Goal: Transaction & Acquisition: Book appointment/travel/reservation

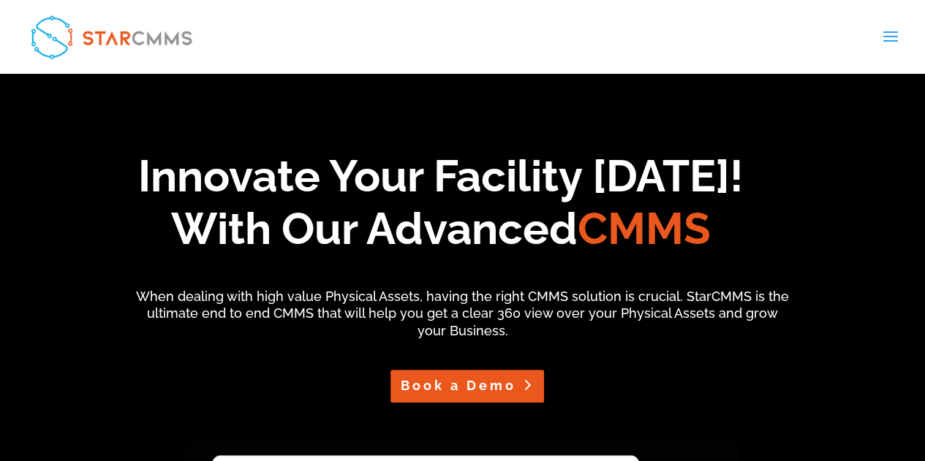
click at [418, 401] on link "Book a Demo" at bounding box center [467, 386] width 154 height 33
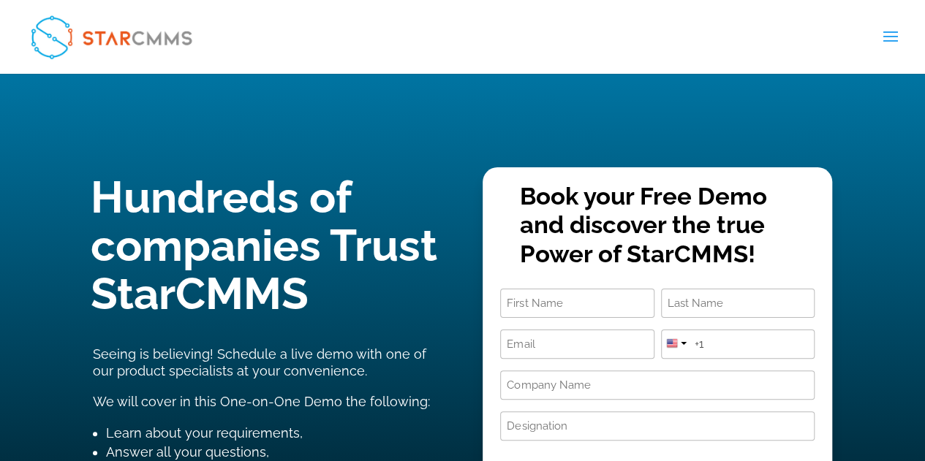
click at [557, 309] on input "First" at bounding box center [577, 303] width 154 height 29
click at [539, 300] on input "First" at bounding box center [577, 303] width 154 height 29
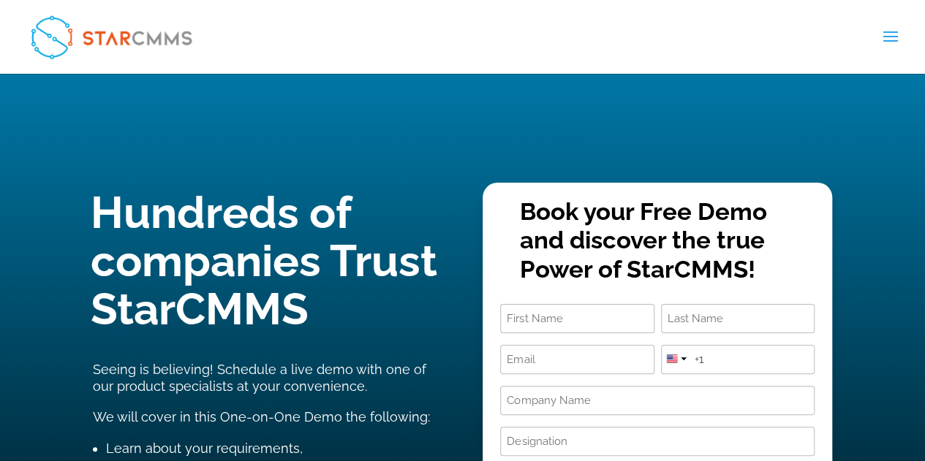
type input "kaniraja"
type input "kaniraja.92@gmail.com"
type input "+971551145966"
click at [583, 361] on input "kaniraja.92@gmail.com" at bounding box center [577, 359] width 154 height 29
click at [632, 357] on input "kaniraja.92@gmail.com" at bounding box center [577, 359] width 154 height 29
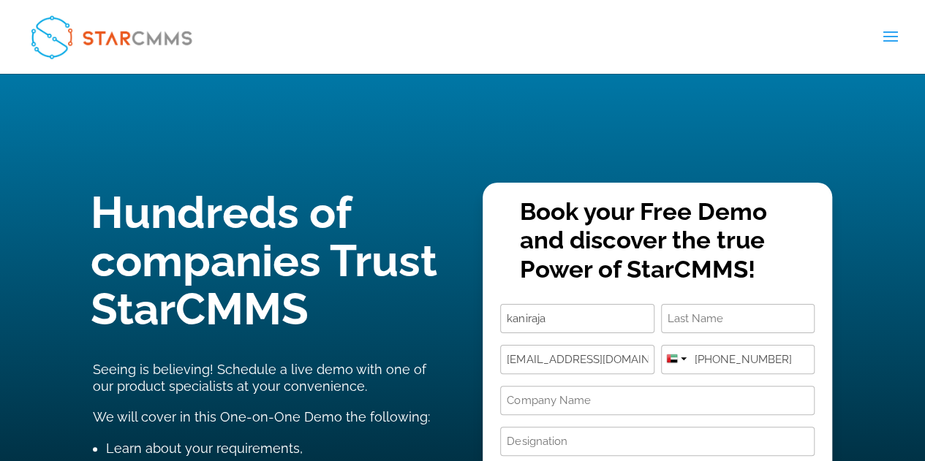
type input "[EMAIL_ADDRESS][DOMAIN_NAME]"
click at [759, 363] on input "+971551145966" at bounding box center [738, 359] width 154 height 29
click at [772, 362] on input "+971551145966" at bounding box center [738, 359] width 154 height 29
type input "[PHONE_NUMBER]"
click at [662, 407] on input "Company Name (Required)" at bounding box center [657, 400] width 314 height 29
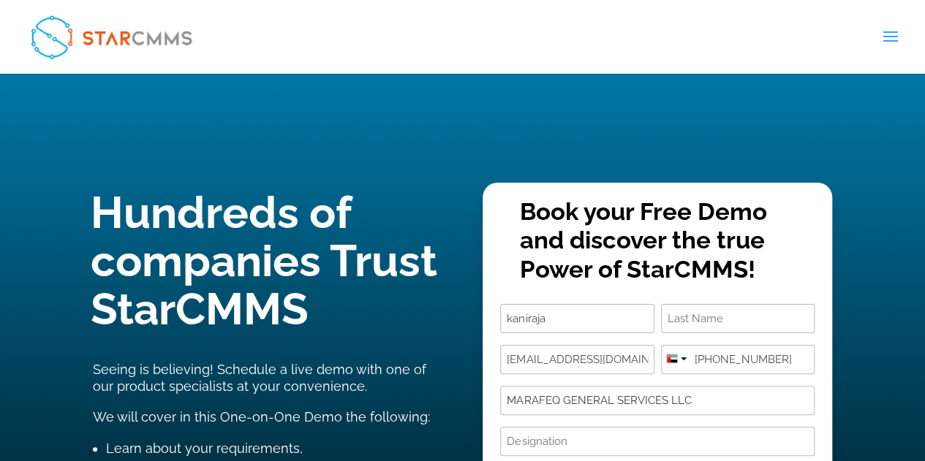
type input "MARAFEQ GENERAL SERVICES LLC"
click at [616, 439] on input "Designation (Required)" at bounding box center [657, 441] width 314 height 29
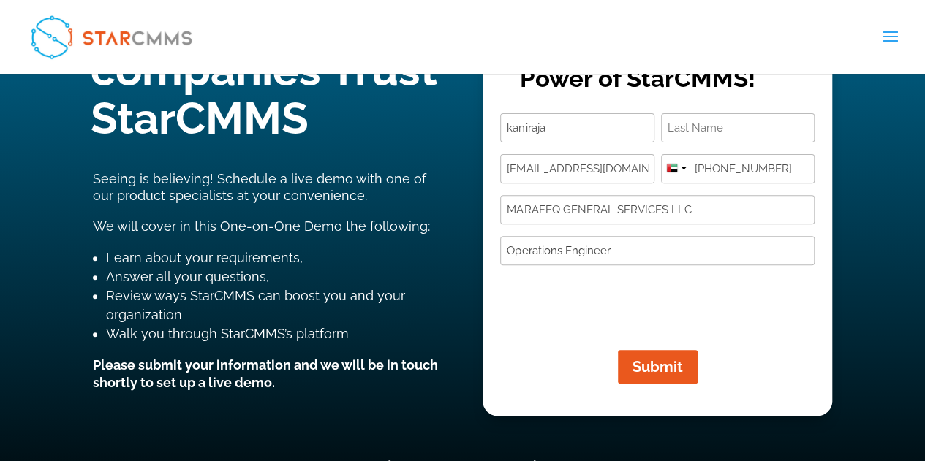
scroll to position [192, 0]
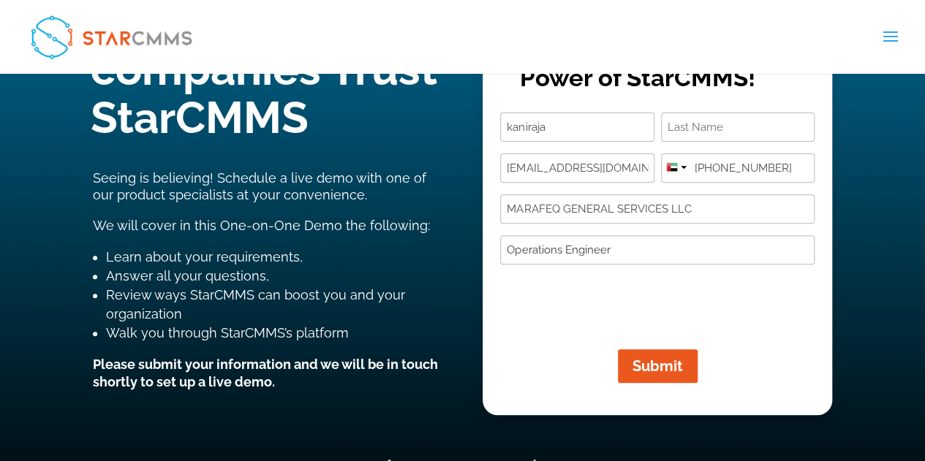
type input "Operations Engineer"
click at [646, 364] on span "Submit" at bounding box center [648, 366] width 68 height 18
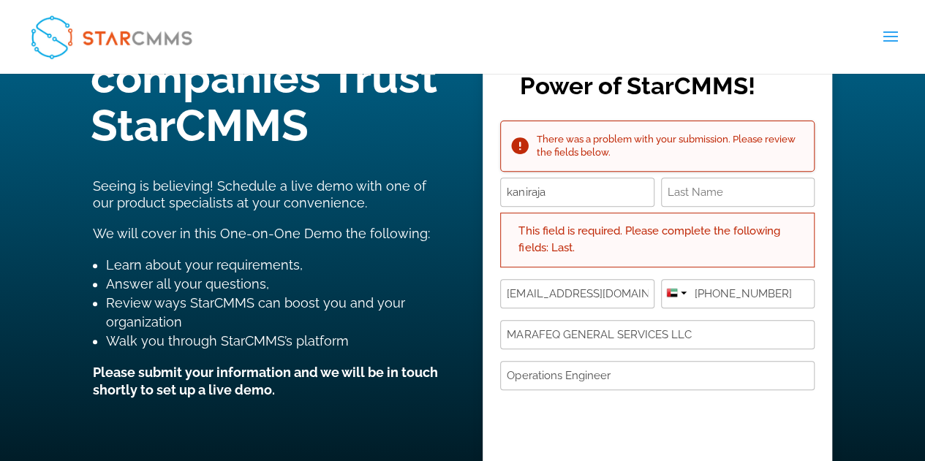
scroll to position [183, 0]
click at [686, 193] on input "Last" at bounding box center [738, 192] width 154 height 29
type input "Kaja"
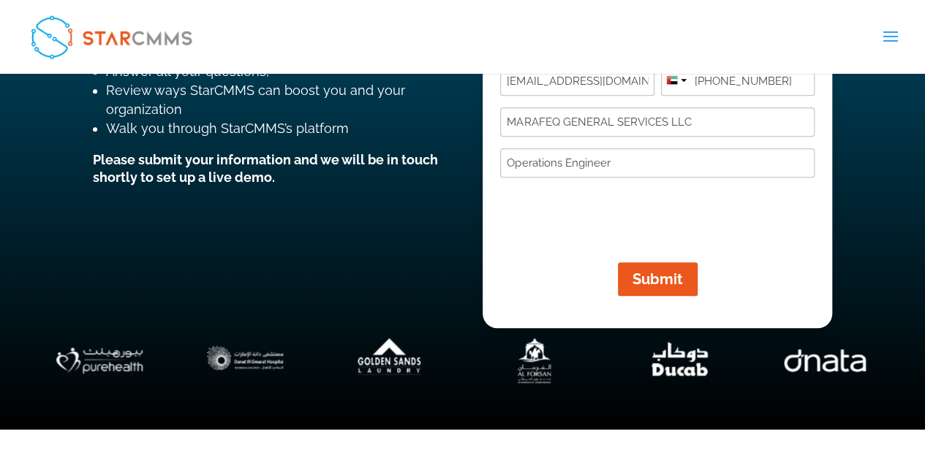
scroll to position [397, 0]
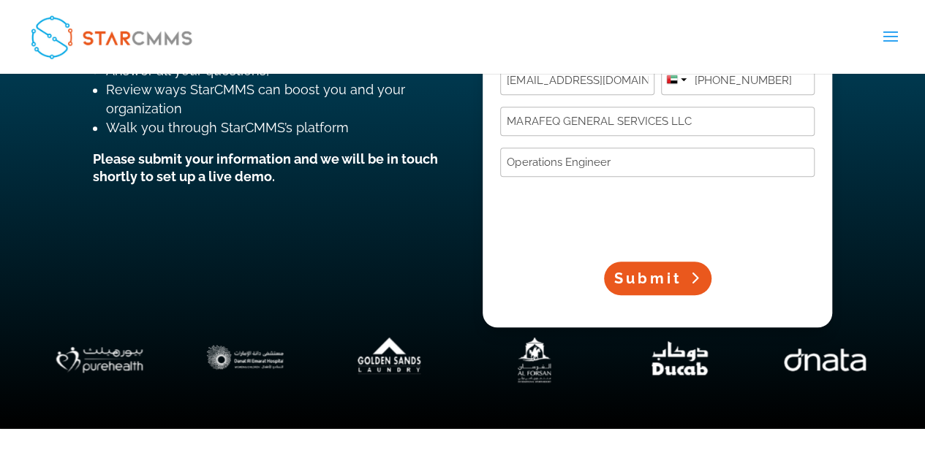
click at [658, 280] on span "Submit" at bounding box center [648, 279] width 68 height 18
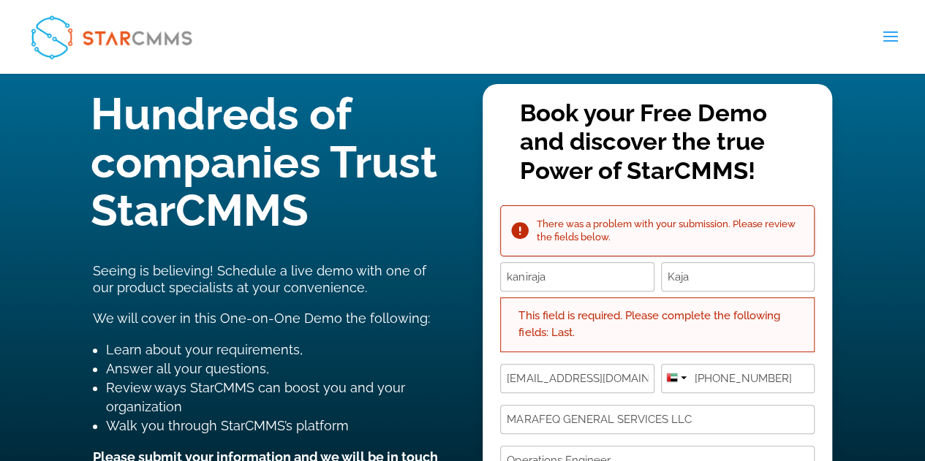
scroll to position [397, 0]
